Goal: Task Accomplishment & Management: Use online tool/utility

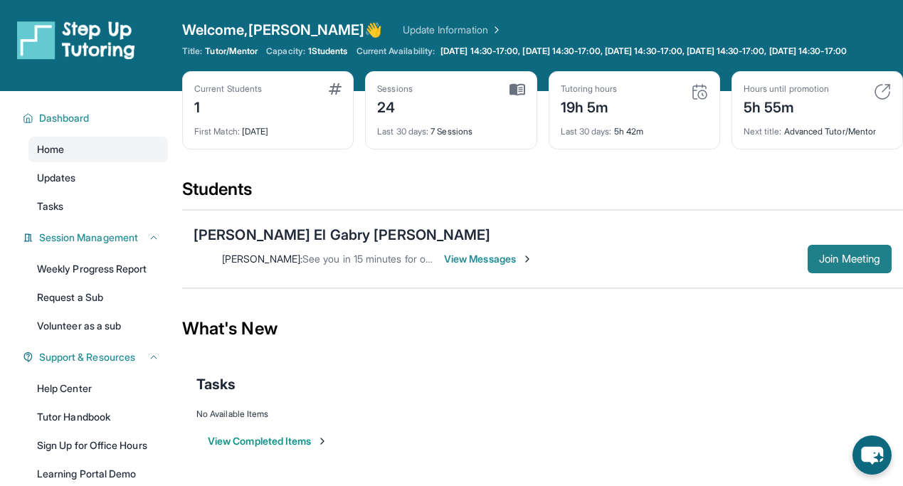
click at [854, 255] on span "Join Meeting" at bounding box center [849, 259] width 61 height 9
click at [137, 279] on link "Weekly Progress Report" at bounding box center [97, 269] width 139 height 26
click at [828, 255] on span "Join Meeting" at bounding box center [849, 259] width 61 height 9
click at [857, 255] on span "Join Meeting" at bounding box center [849, 259] width 61 height 9
